Goal: Task Accomplishment & Management: Use online tool/utility

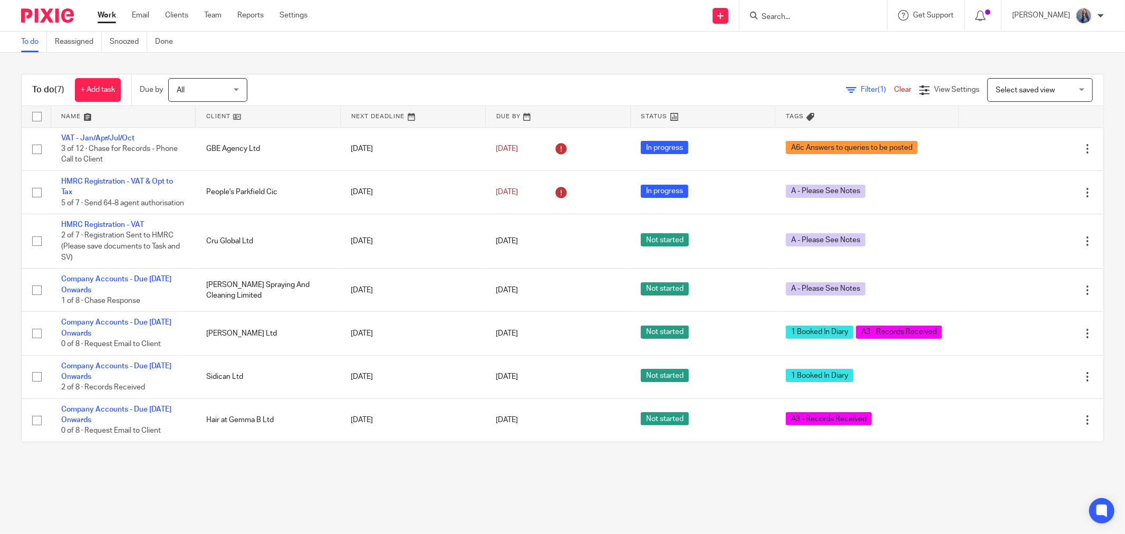
click at [774, 14] on input "Search" at bounding box center [808, 17] width 95 height 9
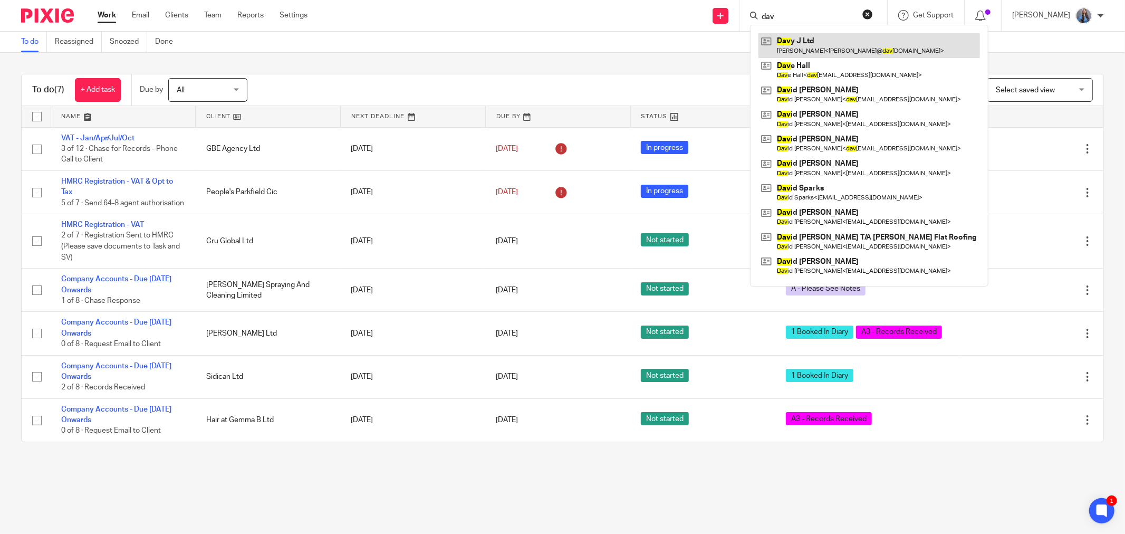
type input "dav"
click at [829, 46] on link at bounding box center [870, 45] width 222 height 24
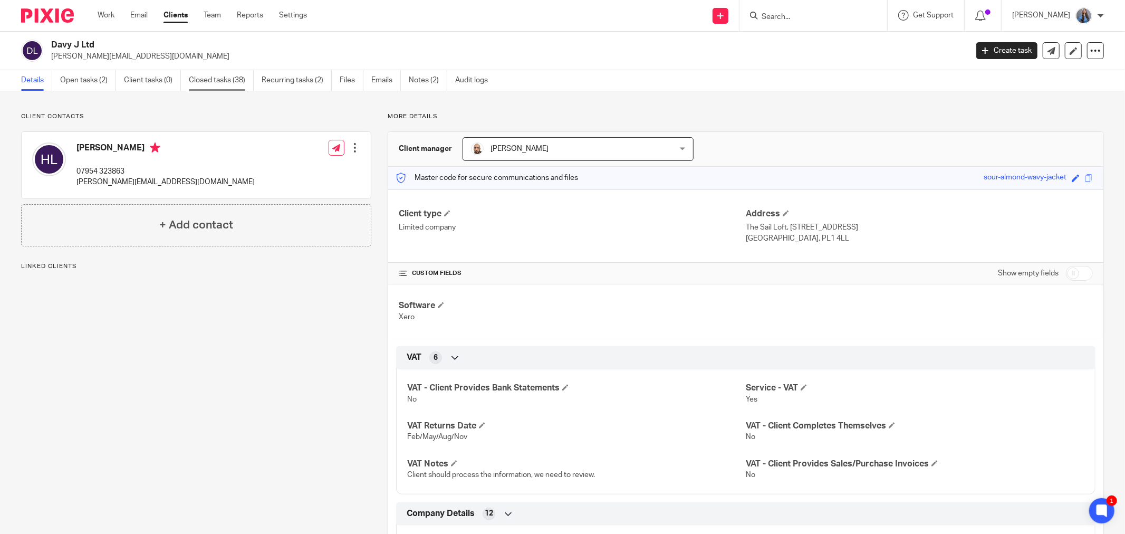
click at [213, 82] on link "Closed tasks (38)" at bounding box center [221, 80] width 65 height 21
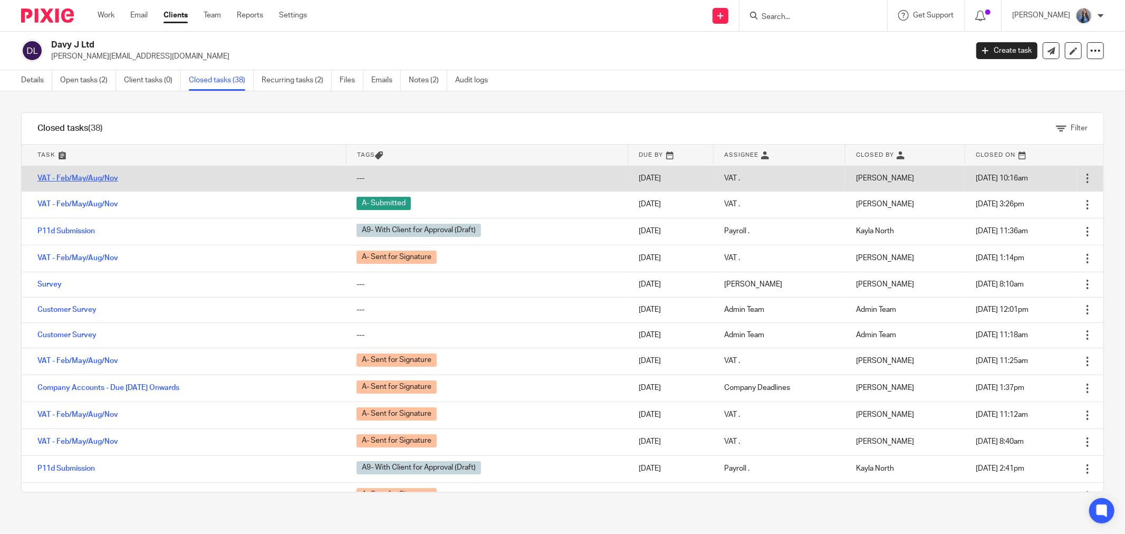
click at [85, 176] on link "VAT - Feb/May/Aug/Nov" at bounding box center [77, 178] width 81 height 7
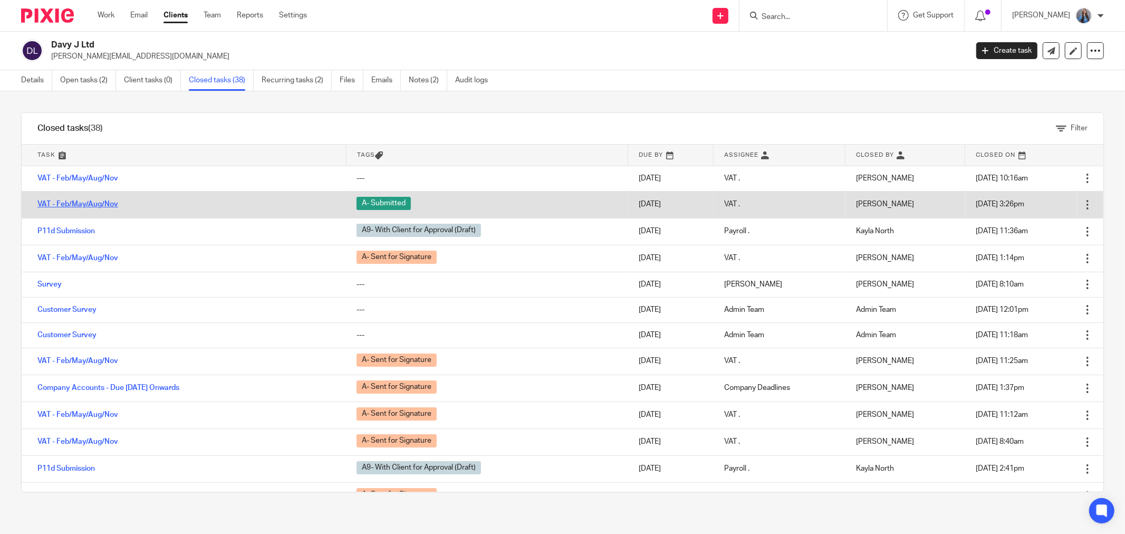
click at [88, 205] on link "VAT - Feb/May/Aug/Nov" at bounding box center [77, 203] width 81 height 7
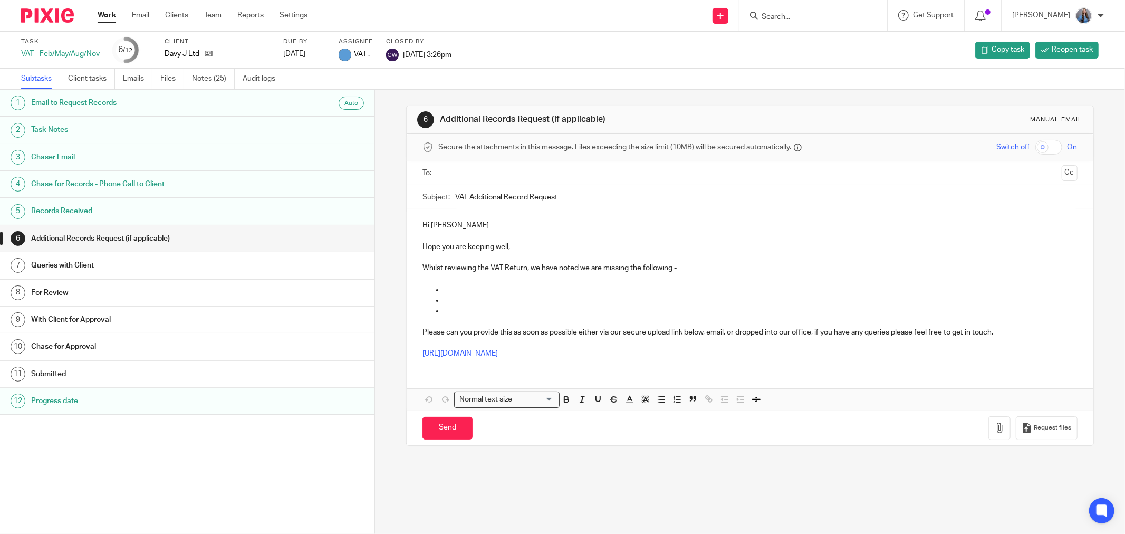
click at [200, 77] on link "Notes (25)" at bounding box center [213, 79] width 43 height 21
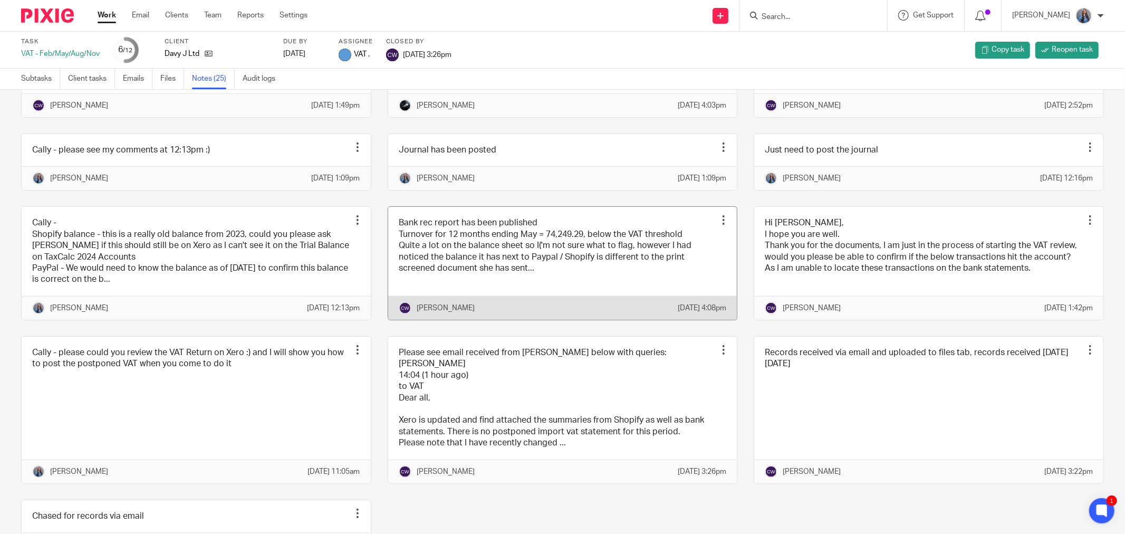
scroll to position [652, 0]
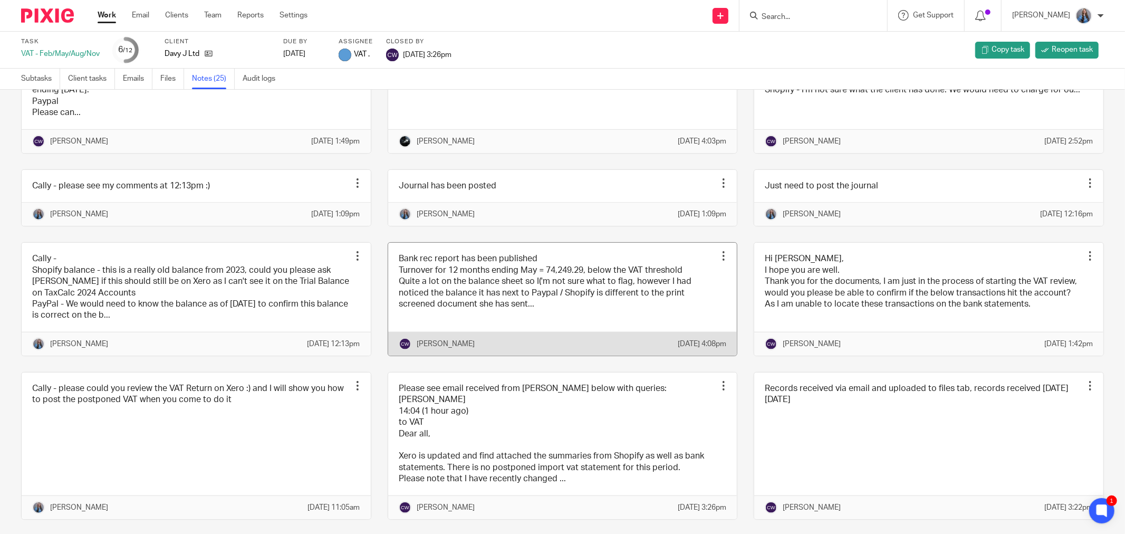
click at [488, 356] on link at bounding box center [562, 299] width 349 height 113
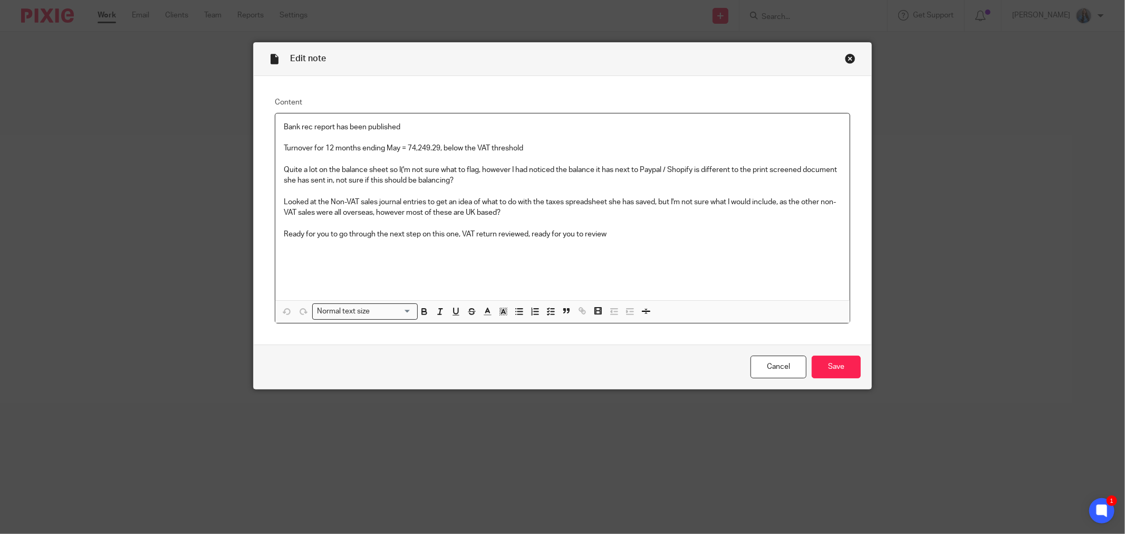
click at [845, 58] on div "Close this dialog window" at bounding box center [850, 58] width 11 height 11
